Goal: Information Seeking & Learning: Learn about a topic

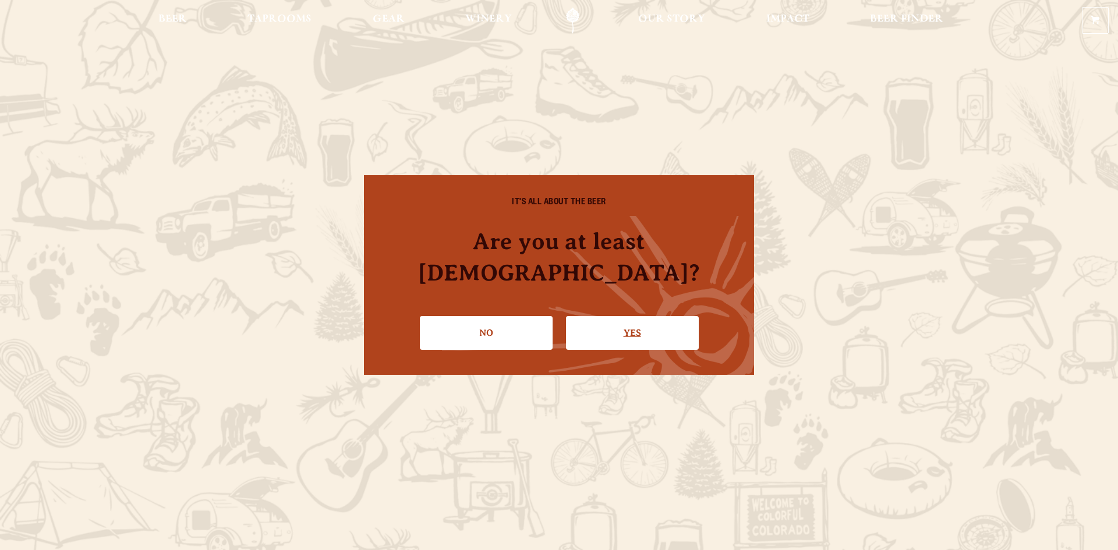
click at [609, 316] on link "Yes" at bounding box center [632, 333] width 133 height 34
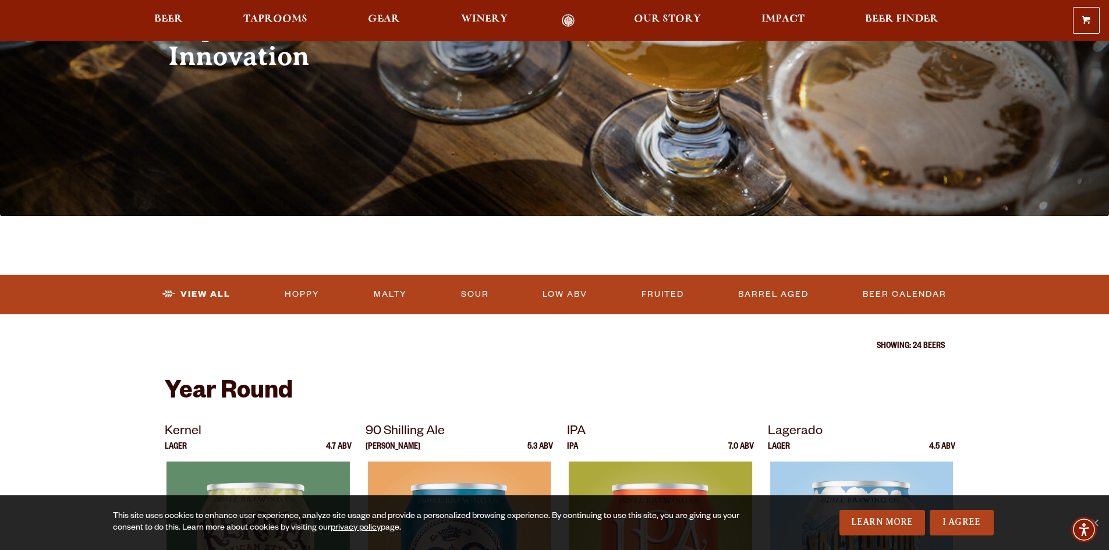
scroll to position [175, 0]
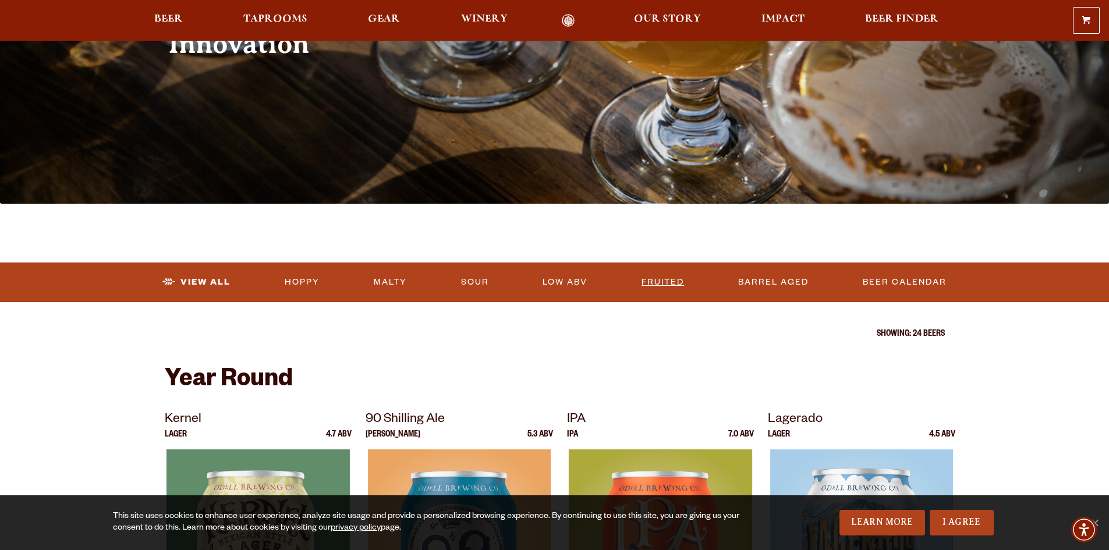
click at [665, 280] on link "Fruited" at bounding box center [663, 282] width 52 height 27
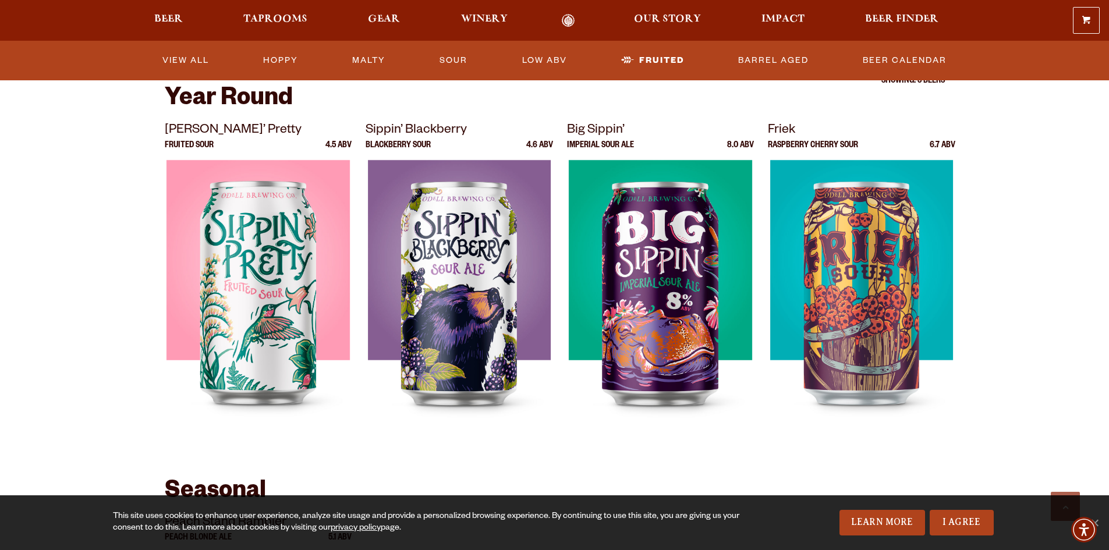
scroll to position [349, 0]
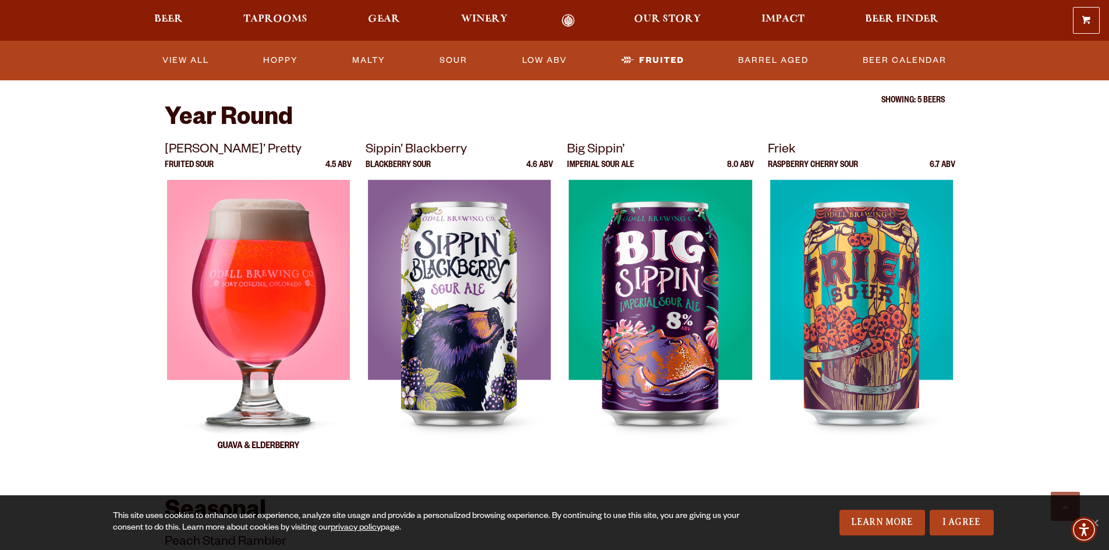
click at [285, 299] on img at bounding box center [258, 325] width 183 height 291
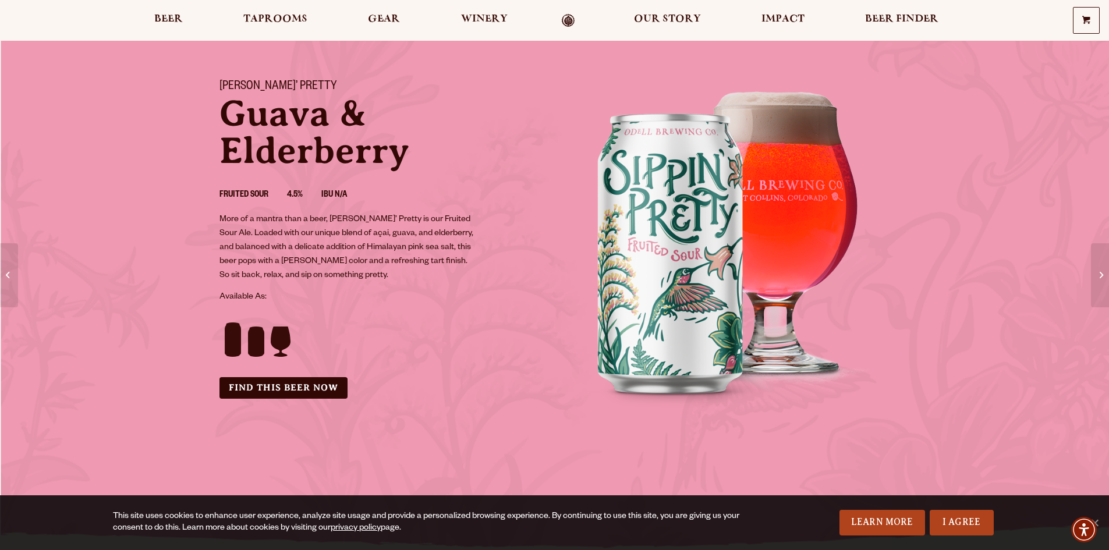
scroll to position [58, 0]
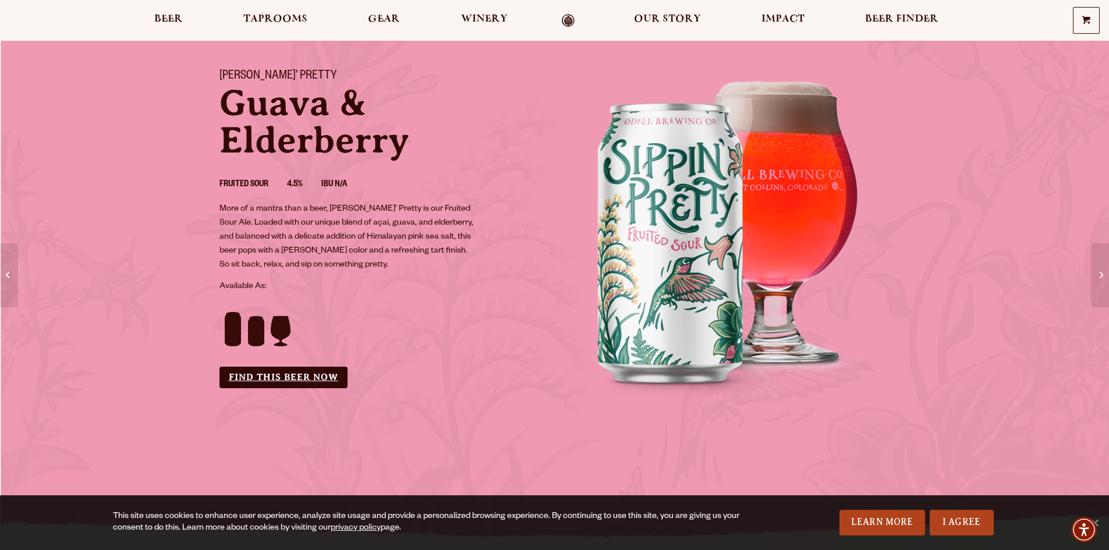
click at [286, 379] on link "Find this Beer Now" at bounding box center [284, 378] width 128 height 22
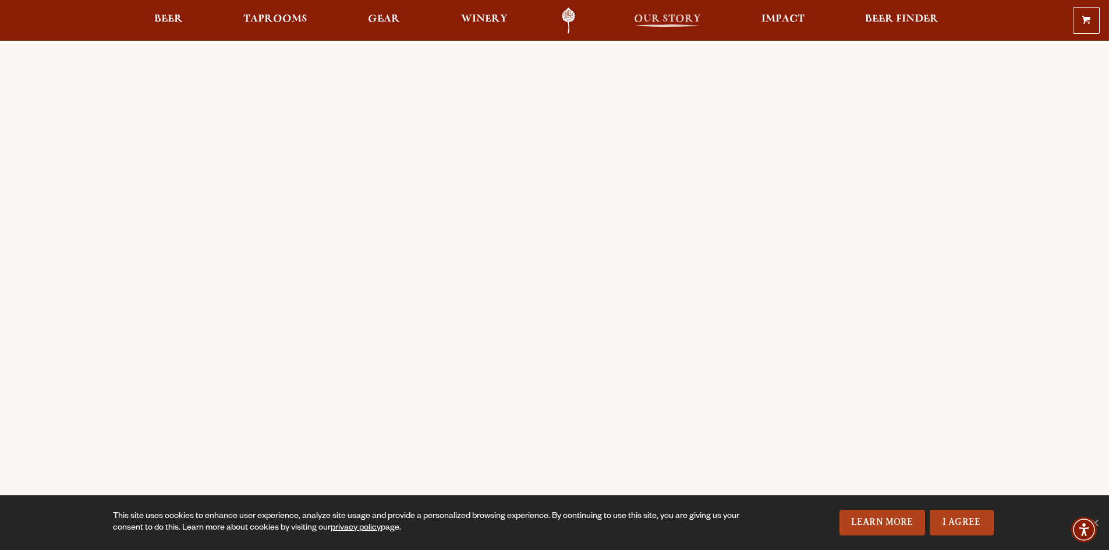
click at [656, 16] on span "Our Story" at bounding box center [667, 19] width 67 height 9
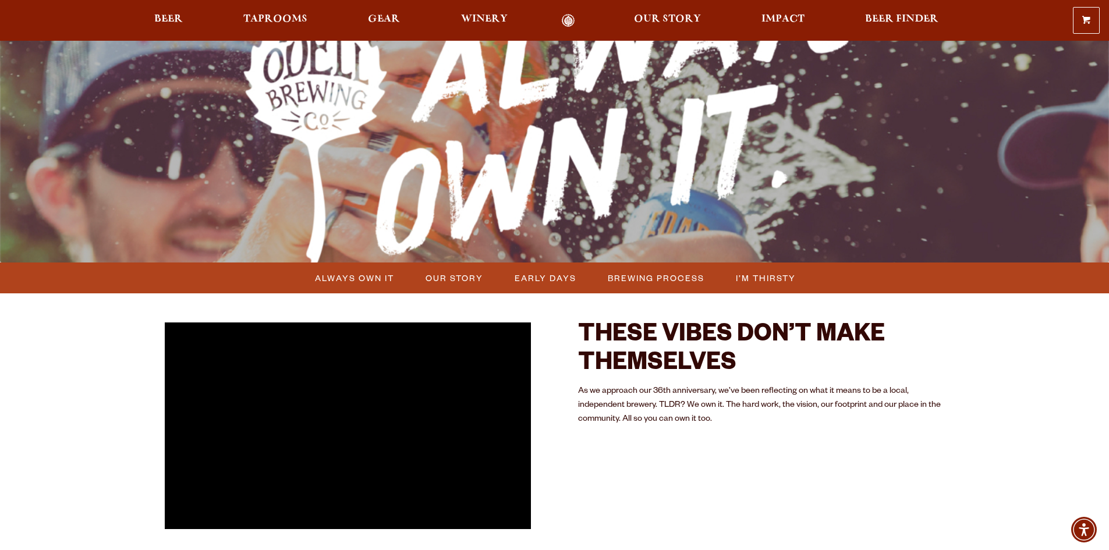
scroll to position [116, 0]
